Goal: Transaction & Acquisition: Purchase product/service

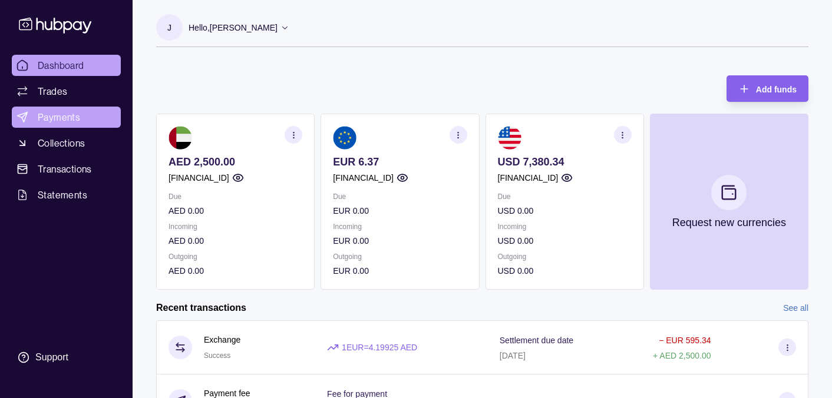
click at [49, 117] on span "Payments" at bounding box center [59, 117] width 42 height 14
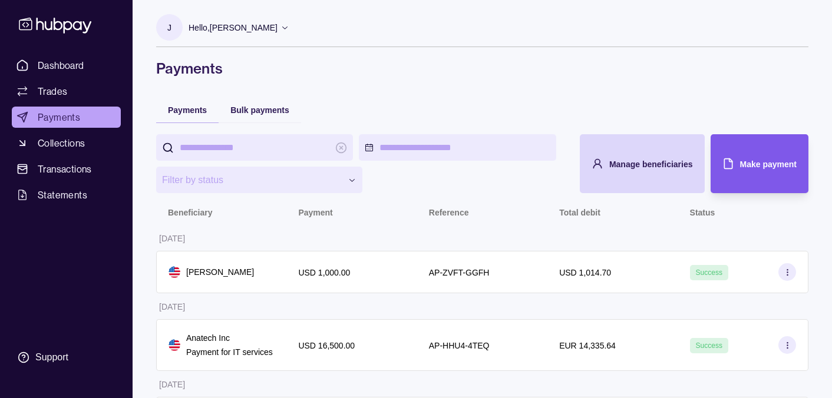
click at [757, 164] on span "Make payment" at bounding box center [768, 164] width 57 height 9
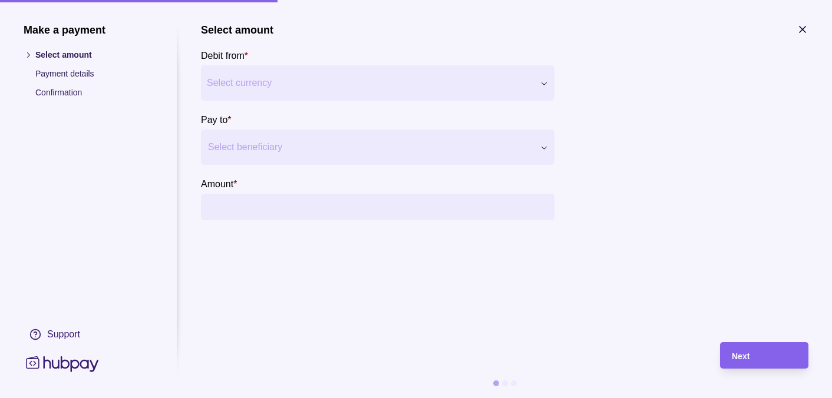
click at [548, 75] on button "Select currency" at bounding box center [377, 82] width 353 height 35
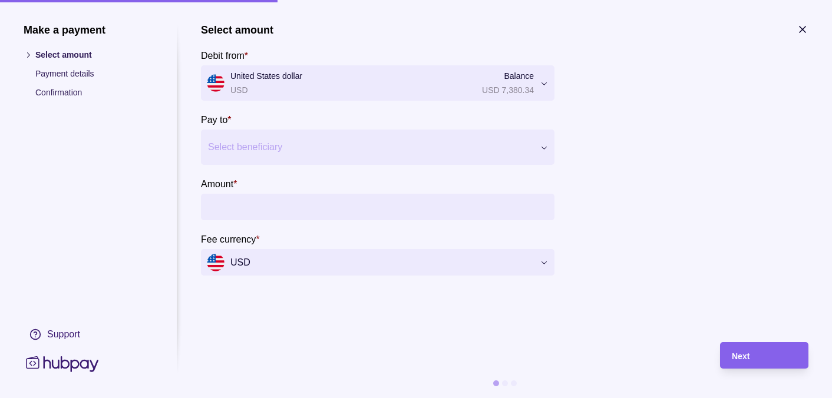
click at [338, 153] on div at bounding box center [370, 147] width 325 height 16
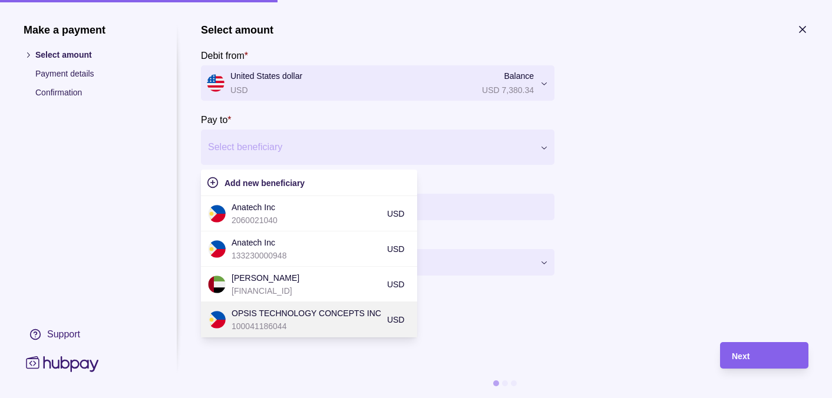
click at [326, 315] on p "OPSIS TECHNOLOGY CONCEPTS INC" at bounding box center [306, 313] width 150 height 13
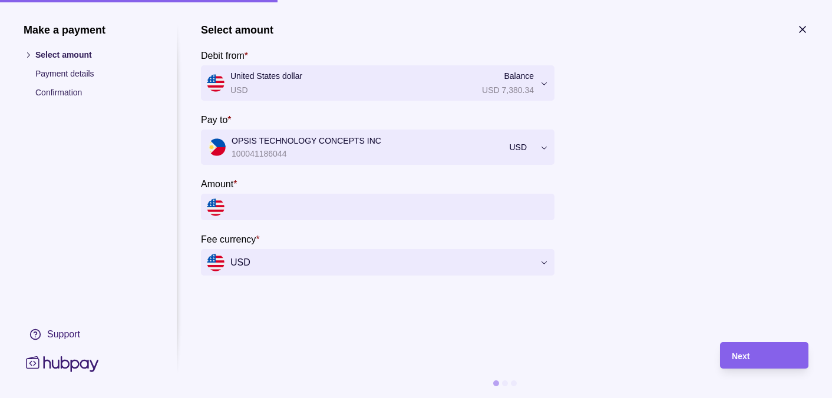
click at [244, 207] on input "Amount *" at bounding box center [389, 207] width 318 height 27
click at [260, 214] on input "Amount *" at bounding box center [389, 207] width 318 height 27
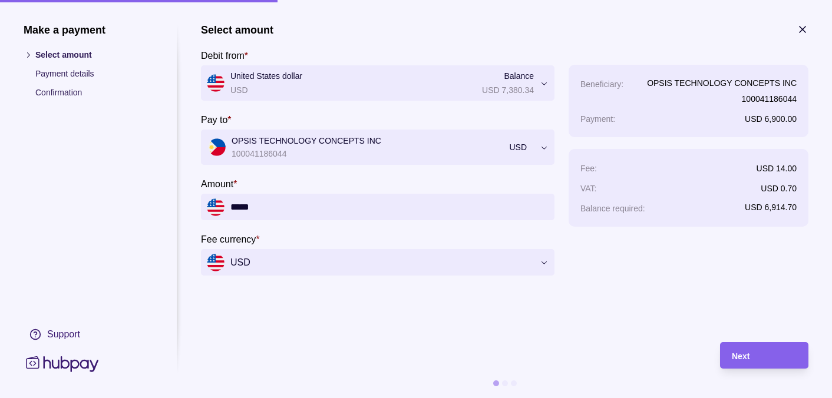
click at [264, 317] on section "**********" at bounding box center [504, 177] width 607 height 307
click at [309, 209] on input "*****" at bounding box center [389, 207] width 318 height 27
type input "*****"
click at [746, 358] on span "Next" at bounding box center [741, 356] width 18 height 9
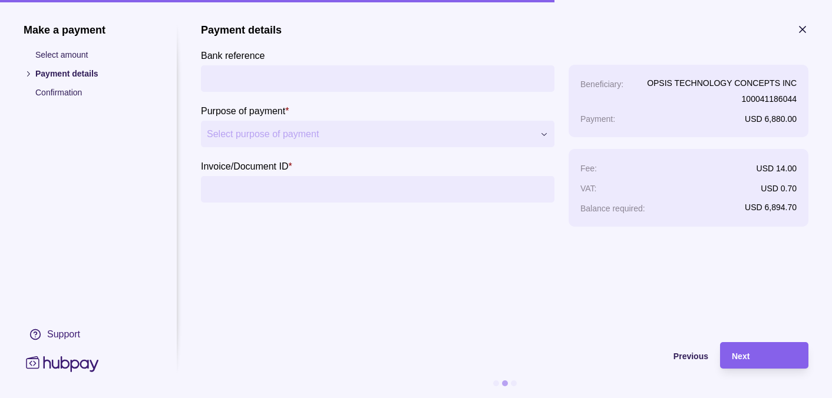
click at [244, 74] on input "Bank reference" at bounding box center [378, 78] width 342 height 27
type input "**********"
click at [351, 138] on span "Select purpose of payment" at bounding box center [370, 134] width 327 height 14
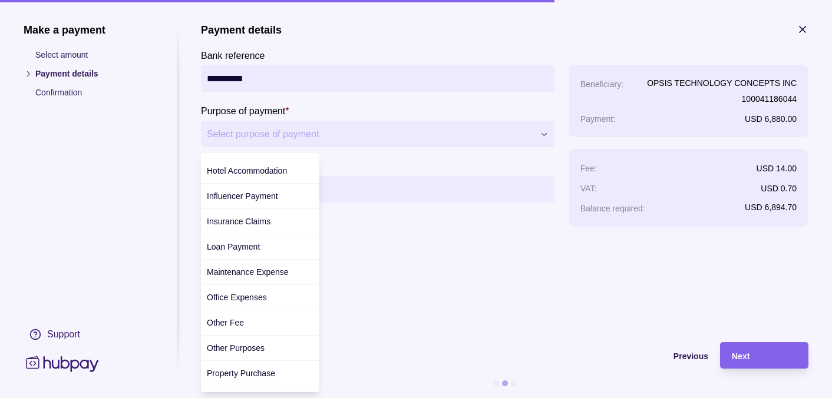
scroll to position [226, 0]
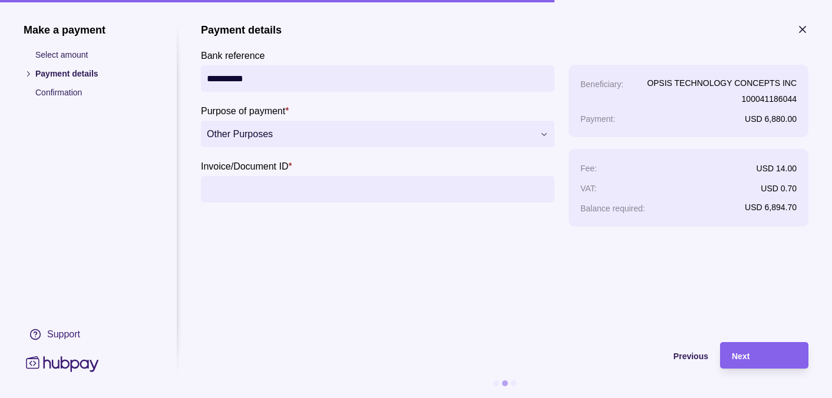
click at [273, 201] on input "Invoice/Document ID *" at bounding box center [378, 189] width 342 height 27
type input "**********"
click at [749, 352] on span "Next" at bounding box center [741, 356] width 18 height 9
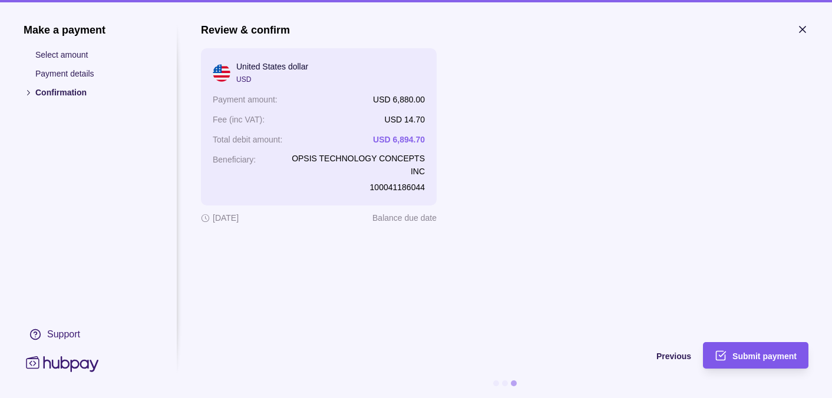
click at [760, 353] on span "Submit payment" at bounding box center [764, 356] width 64 height 9
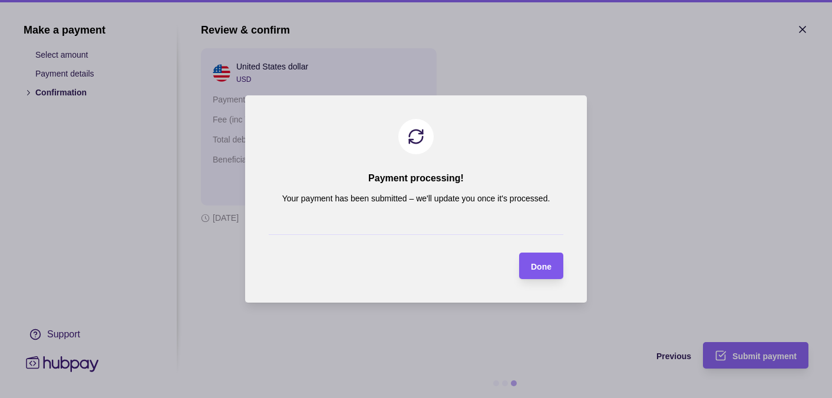
click at [537, 267] on span "Done" at bounding box center [541, 266] width 21 height 9
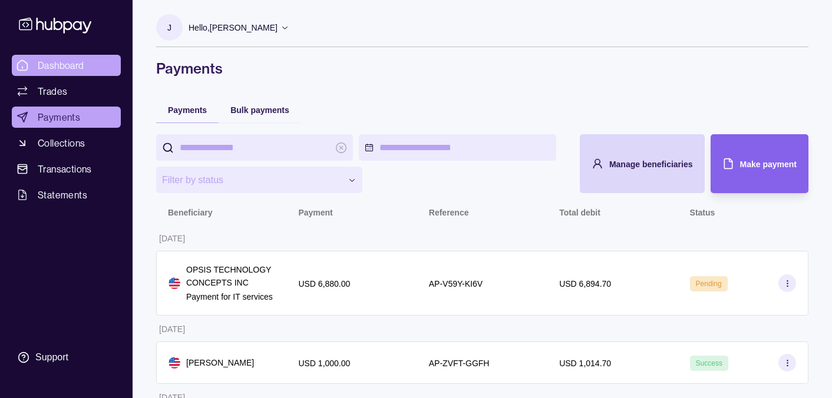
click at [68, 68] on span "Dashboard" at bounding box center [61, 65] width 47 height 14
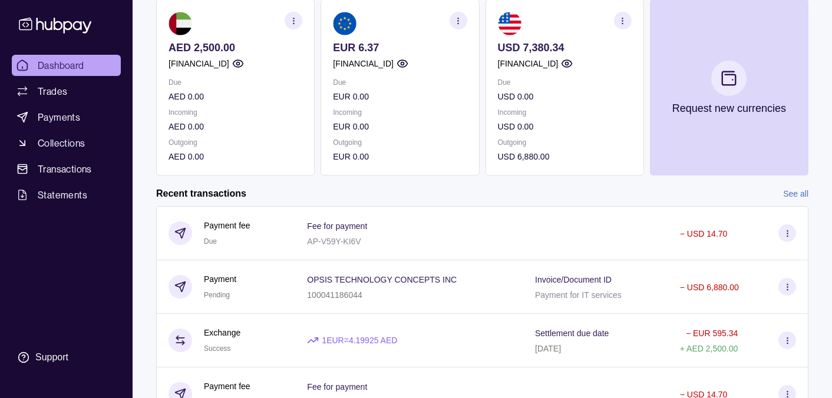
scroll to position [120, 0]
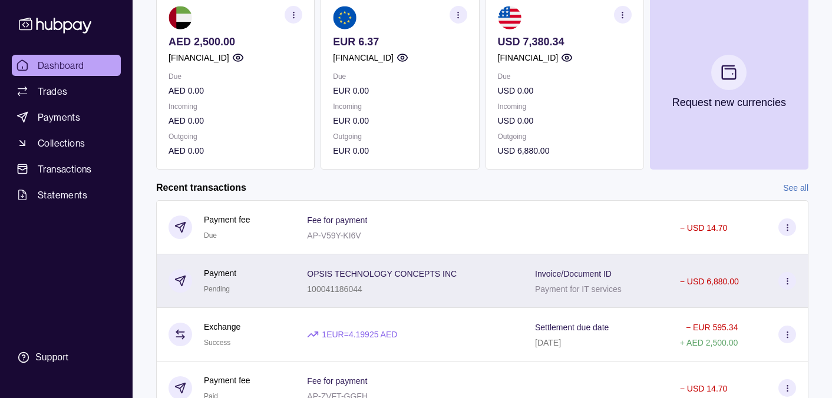
click at [781, 285] on section at bounding box center [787, 281] width 18 height 18
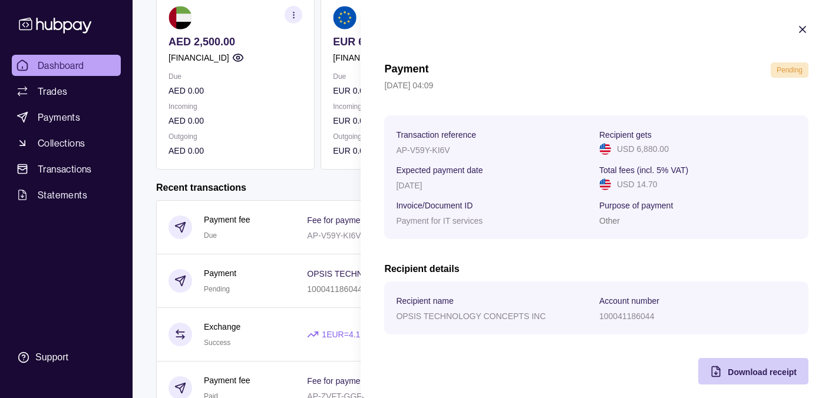
click at [772, 373] on span "Download receipt" at bounding box center [761, 372] width 69 height 9
click at [805, 28] on icon "button" at bounding box center [802, 30] width 12 height 12
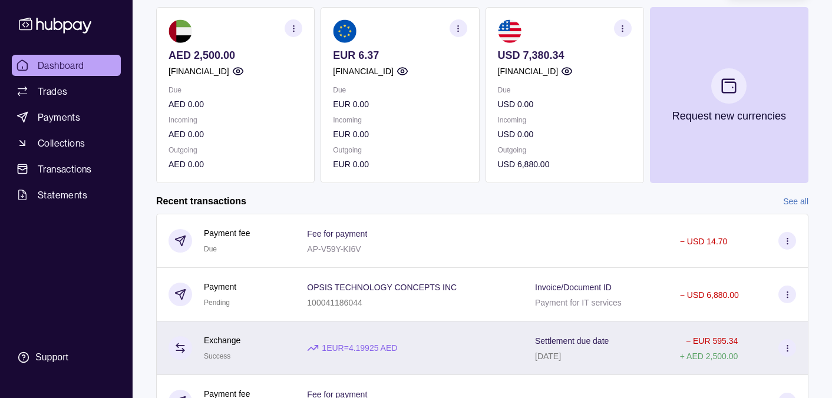
scroll to position [0, 0]
